Goal: Navigation & Orientation: Understand site structure

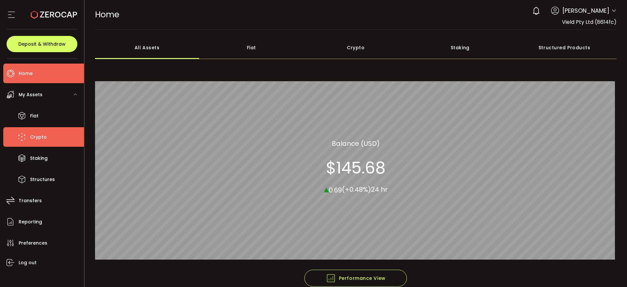
click at [44, 139] on span "Crypto" at bounding box center [38, 137] width 17 height 9
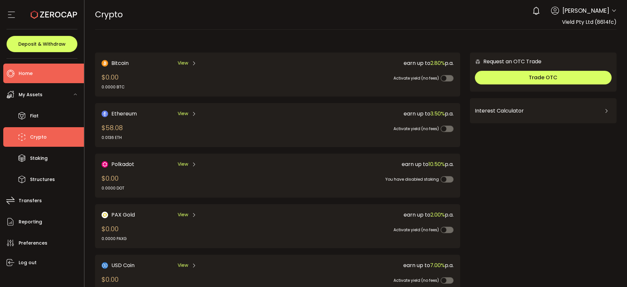
click at [26, 74] on span "Home" at bounding box center [26, 73] width 14 height 9
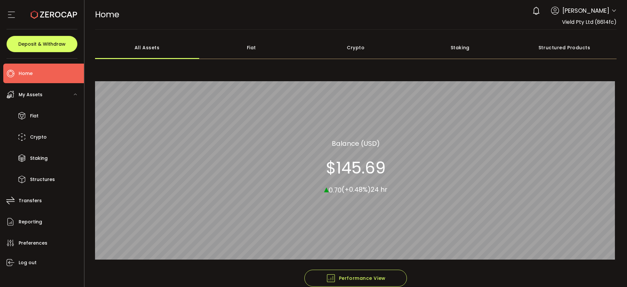
click at [246, 45] on div "Fiat" at bounding box center [251, 47] width 105 height 23
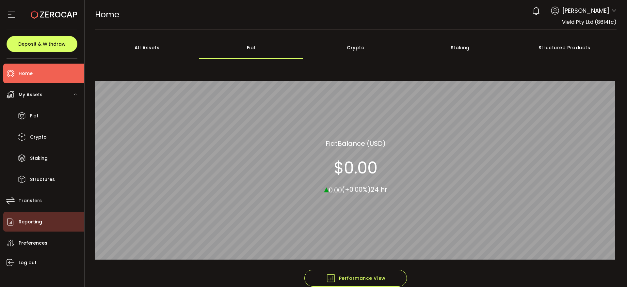
scroll to position [6, 0]
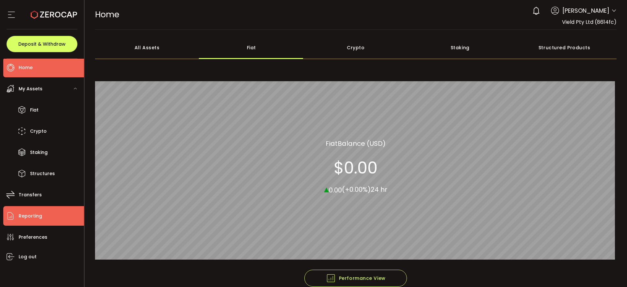
click at [30, 220] on span "Reporting" at bounding box center [31, 216] width 24 height 9
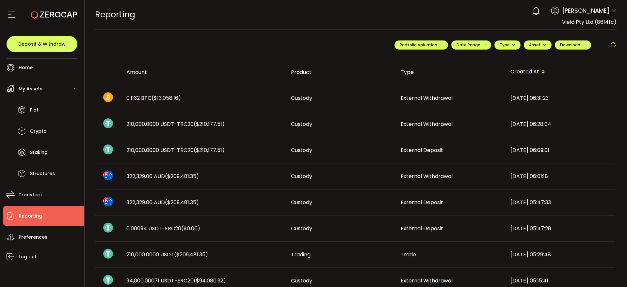
click at [11, 12] on use at bounding box center [11, 15] width 7 height 6
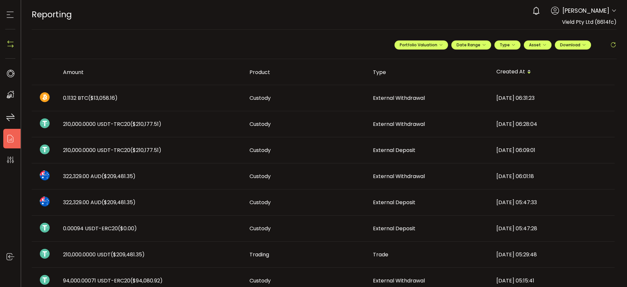
click at [12, 13] on icon at bounding box center [10, 15] width 10 height 10
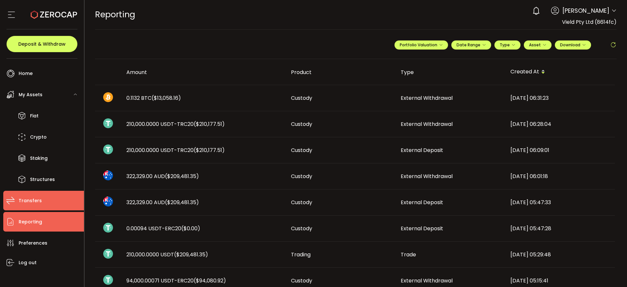
click at [42, 195] on li "Transfers" at bounding box center [43, 201] width 81 height 20
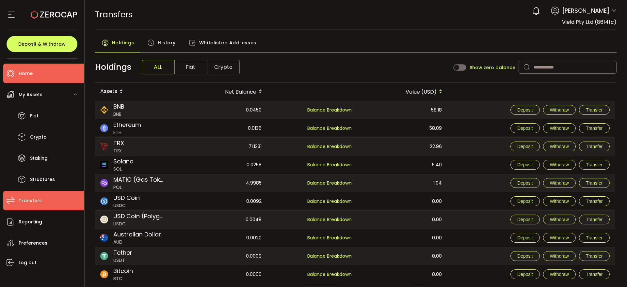
click at [21, 71] on span "Home" at bounding box center [26, 73] width 14 height 9
